Goal: Obtain resource: Download file/media

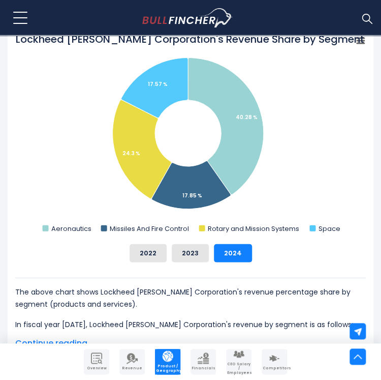
scroll to position [356, 0]
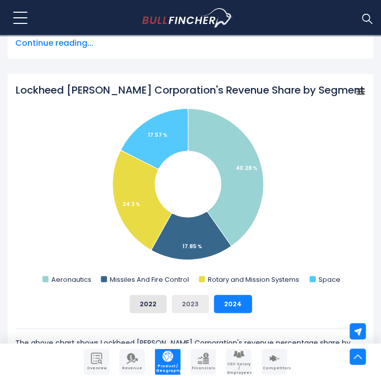
click at [191, 297] on button "2023" at bounding box center [190, 304] width 37 height 18
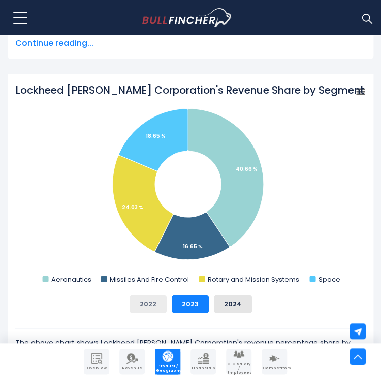
click at [153, 305] on button "2022" at bounding box center [148, 304] width 37 height 18
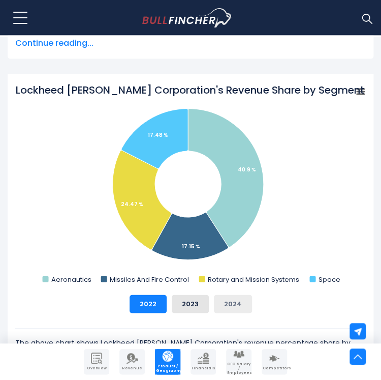
click at [223, 303] on button "2024" at bounding box center [233, 304] width 38 height 18
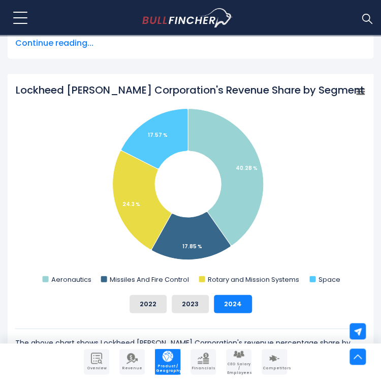
click at [206, 196] on rect "Lockheed Martin Corporation's Revenue Share by Segment" at bounding box center [191, 184] width 350 height 203
drag, startPoint x: 206, startPoint y: 196, endPoint x: 149, endPoint y: 192, distance: 57.1
click at [149, 192] on icon "Lockheed Martin Corporation's Revenue Share by Segment" at bounding box center [142, 200] width 59 height 99
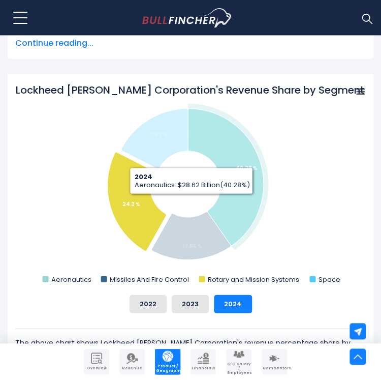
click at [233, 201] on icon "Lockheed Martin Corporation's Revenue Share by Segment" at bounding box center [226, 176] width 76 height 137
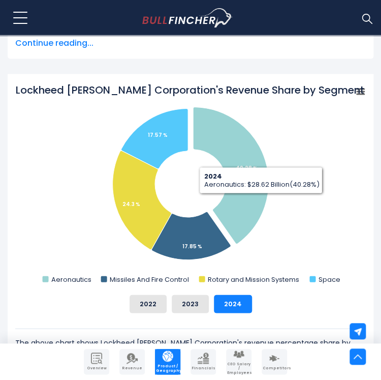
click at [365, 89] on icon "Lockheed Martin Corporation's Revenue Share by Segment" at bounding box center [361, 91] width 7 height 5
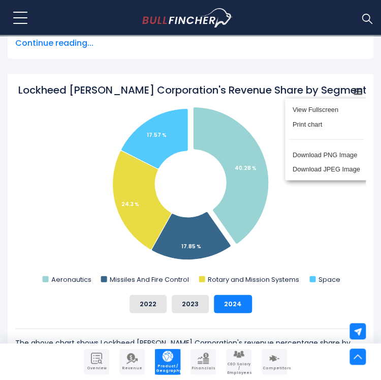
click at [321, 219] on rect "Lockheed Martin Corporation's Revenue Share by Segment" at bounding box center [190, 184] width 345 height 203
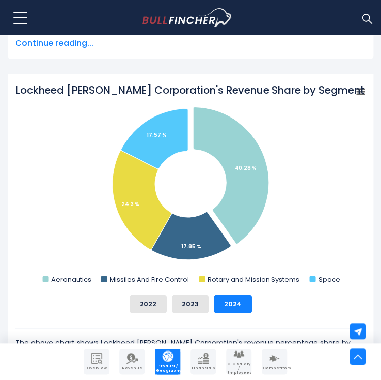
click at [232, 58] on div "Lockheed [PERSON_NAME] Corporation's Revenue by Segment In fiscal year [DATE], …" at bounding box center [191, 4] width 366 height 108
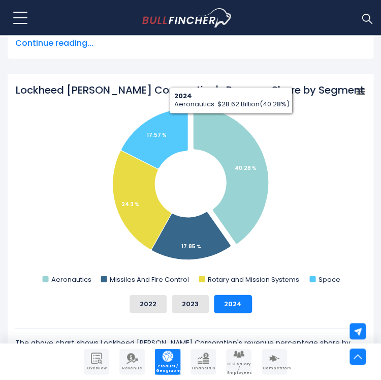
click at [356, 95] on rect "Lockheed Martin Corporation's Revenue Share by Segment" at bounding box center [361, 91] width 14 height 14
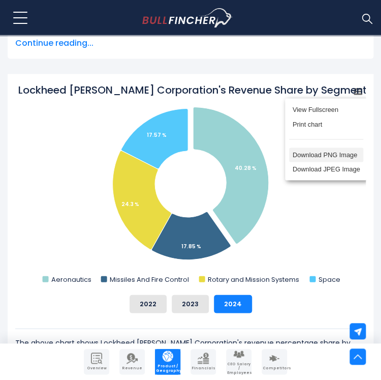
click at [334, 158] on li "Download PNG Image" at bounding box center [326, 155] width 74 height 14
